Goal: Find specific page/section: Find specific page/section

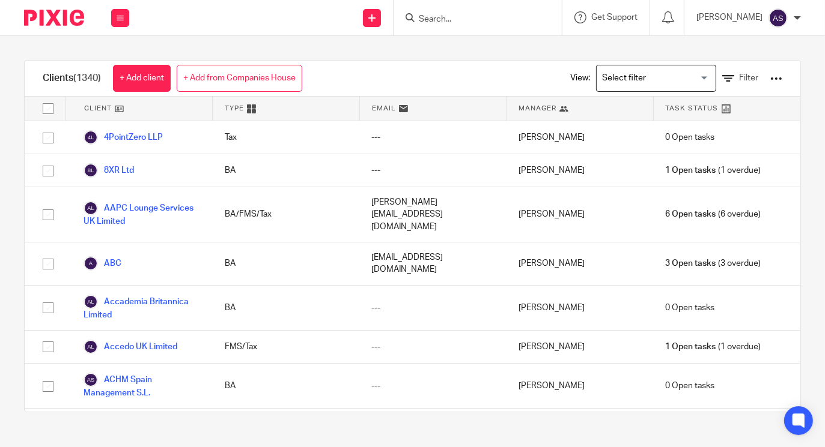
click at [459, 14] on input "Search" at bounding box center [471, 19] width 108 height 11
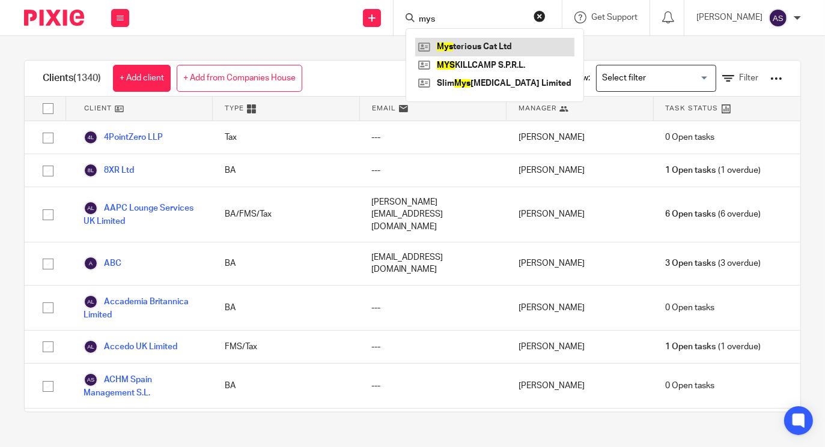
type input "mys"
click at [468, 46] on link at bounding box center [494, 47] width 159 height 18
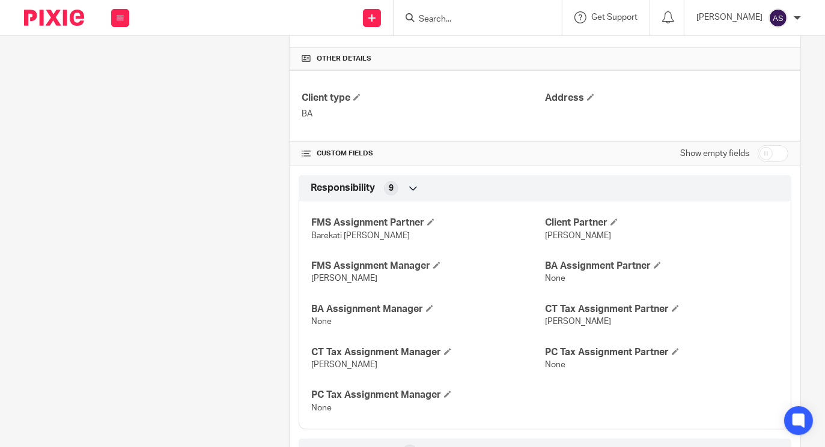
scroll to position [350, 0]
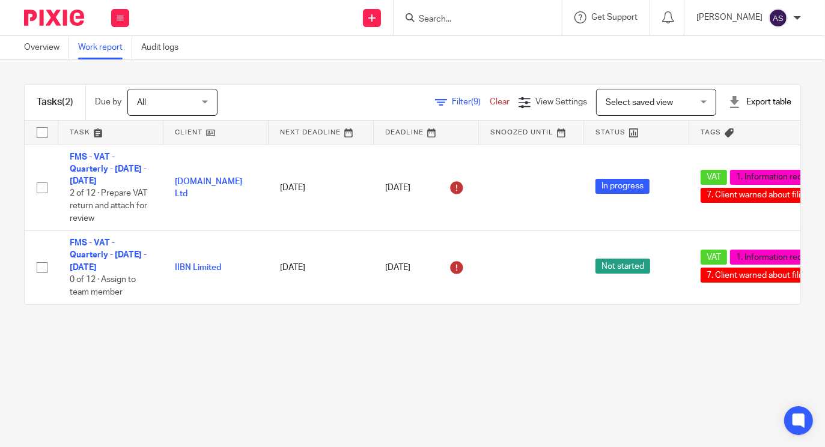
click at [452, 98] on span "Filter (9)" at bounding box center [471, 102] width 38 height 8
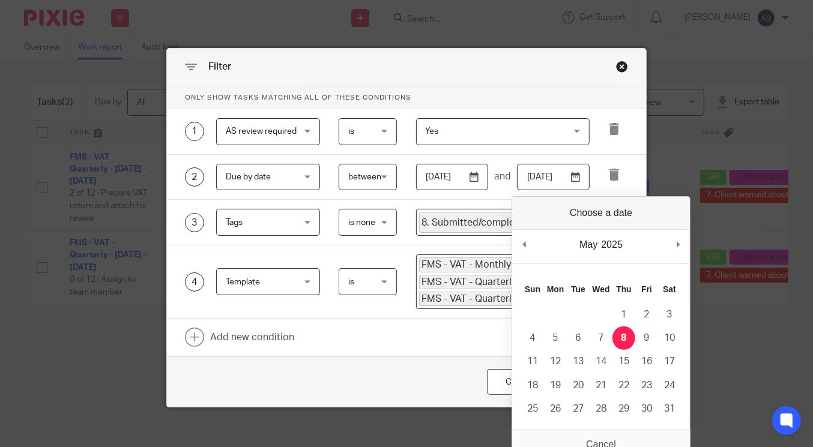
click at [577, 181] on input "[DATE]" at bounding box center [553, 177] width 73 height 27
type input "2025-09-09"
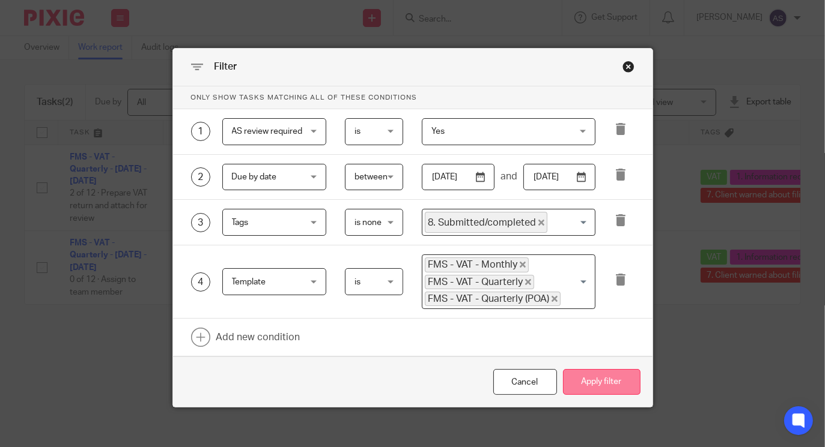
click at [603, 387] on button "Apply filter" at bounding box center [601, 382] width 77 height 26
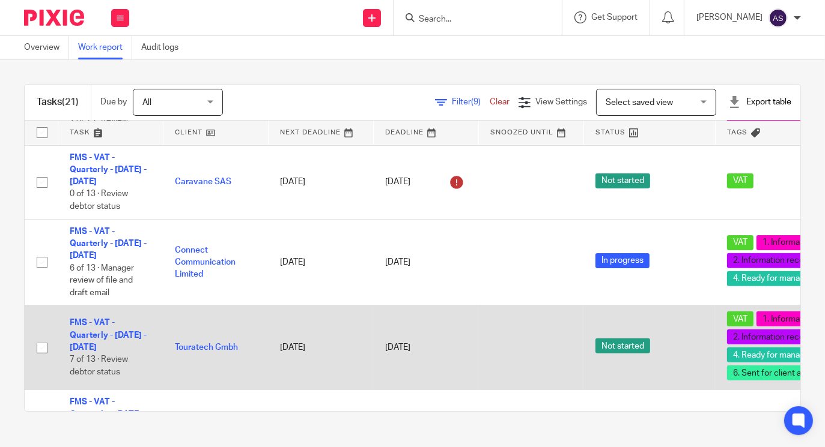
scroll to position [392, 0]
